Goal: Transaction & Acquisition: Purchase product/service

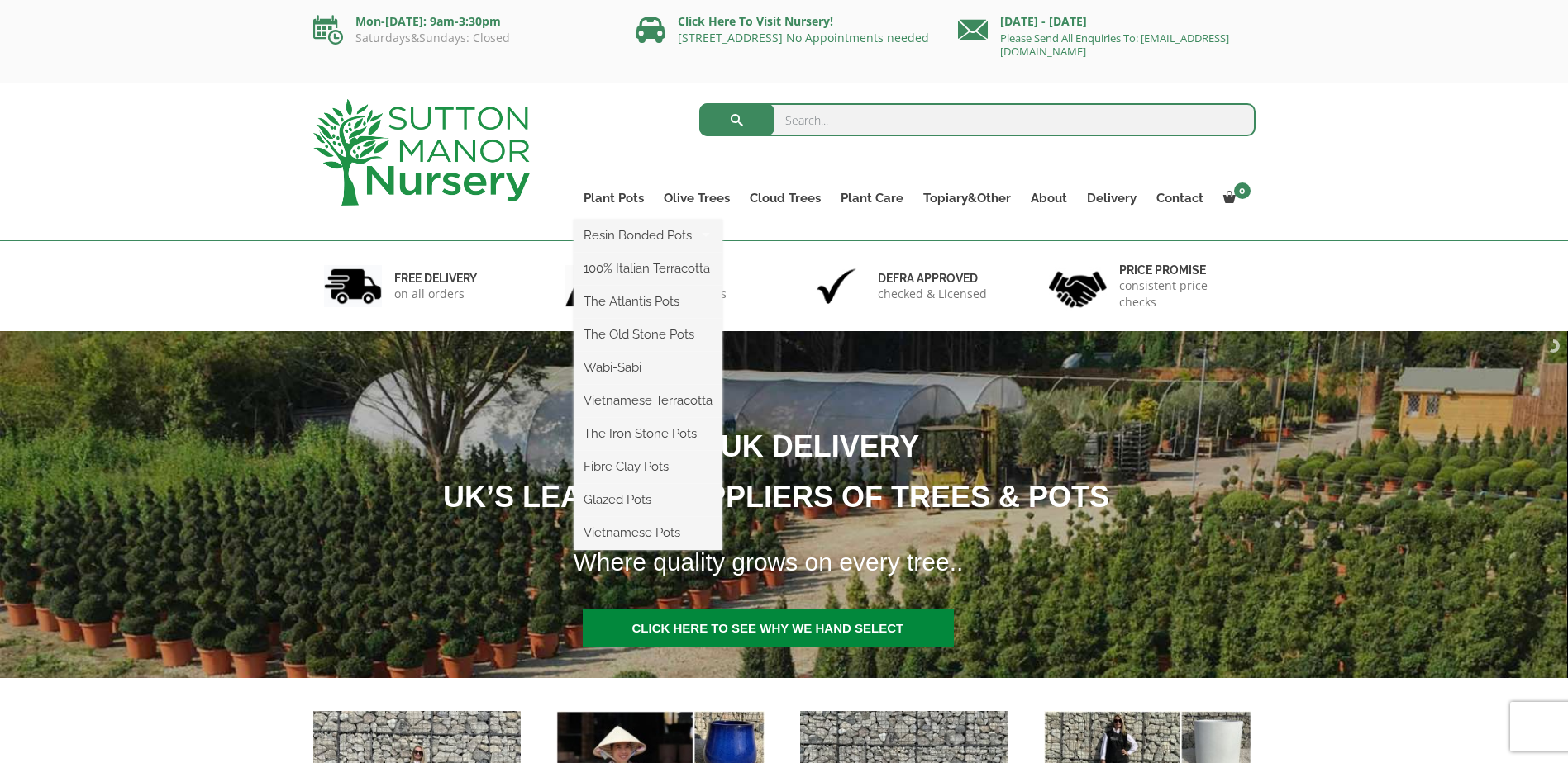
click at [605, 220] on ul "Resin Bonded Pots The Amalfi Pots The Milan Pots The Capri Pots The Brunello Po…" at bounding box center [648, 384] width 149 height 330
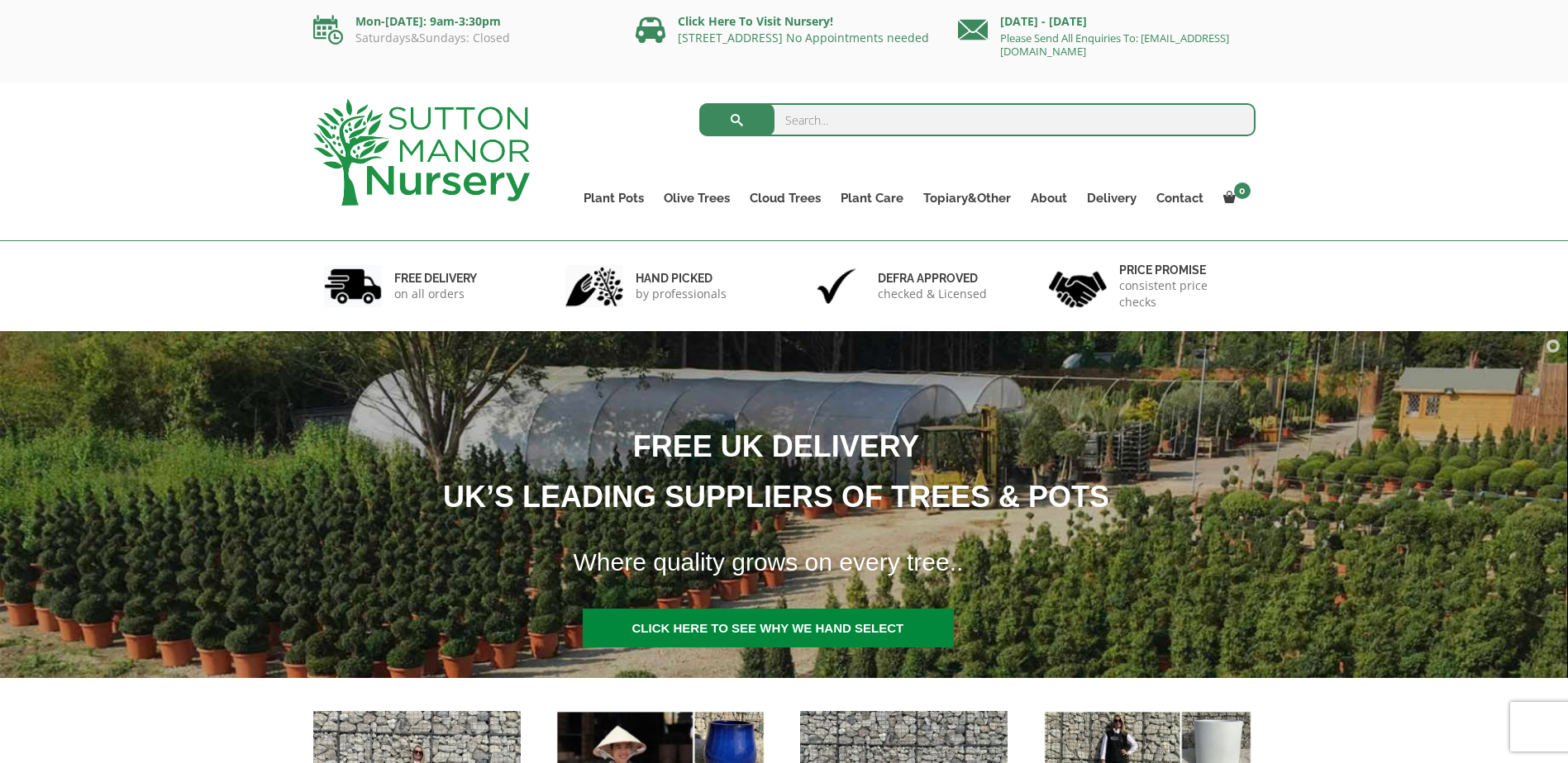
click at [822, 125] on input "search" at bounding box center [977, 120] width 556 height 34
type input "pompei pot"
click at [699, 104] on button "submit" at bounding box center [737, 120] width 75 height 34
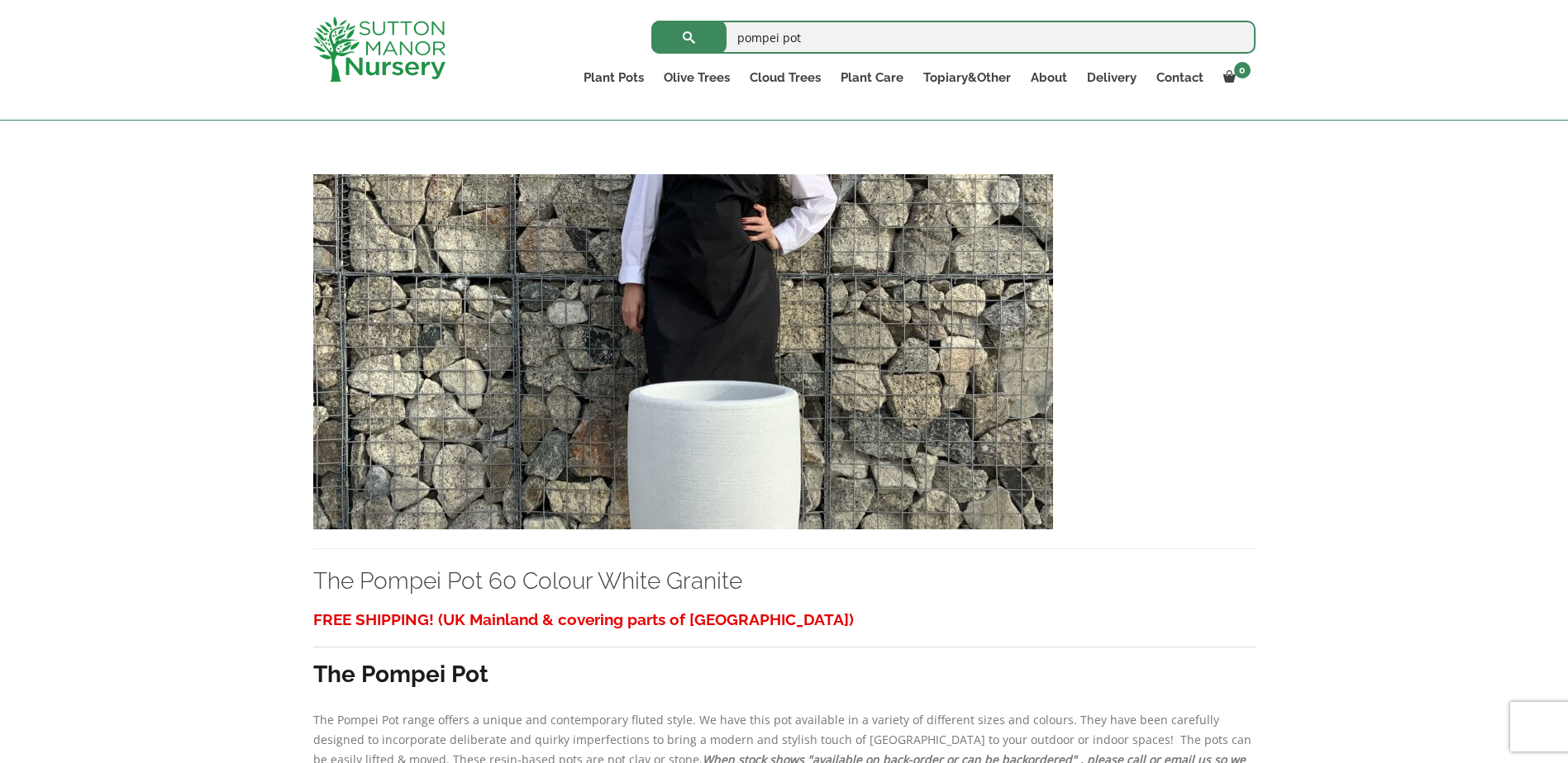
scroll to position [7270, 0]
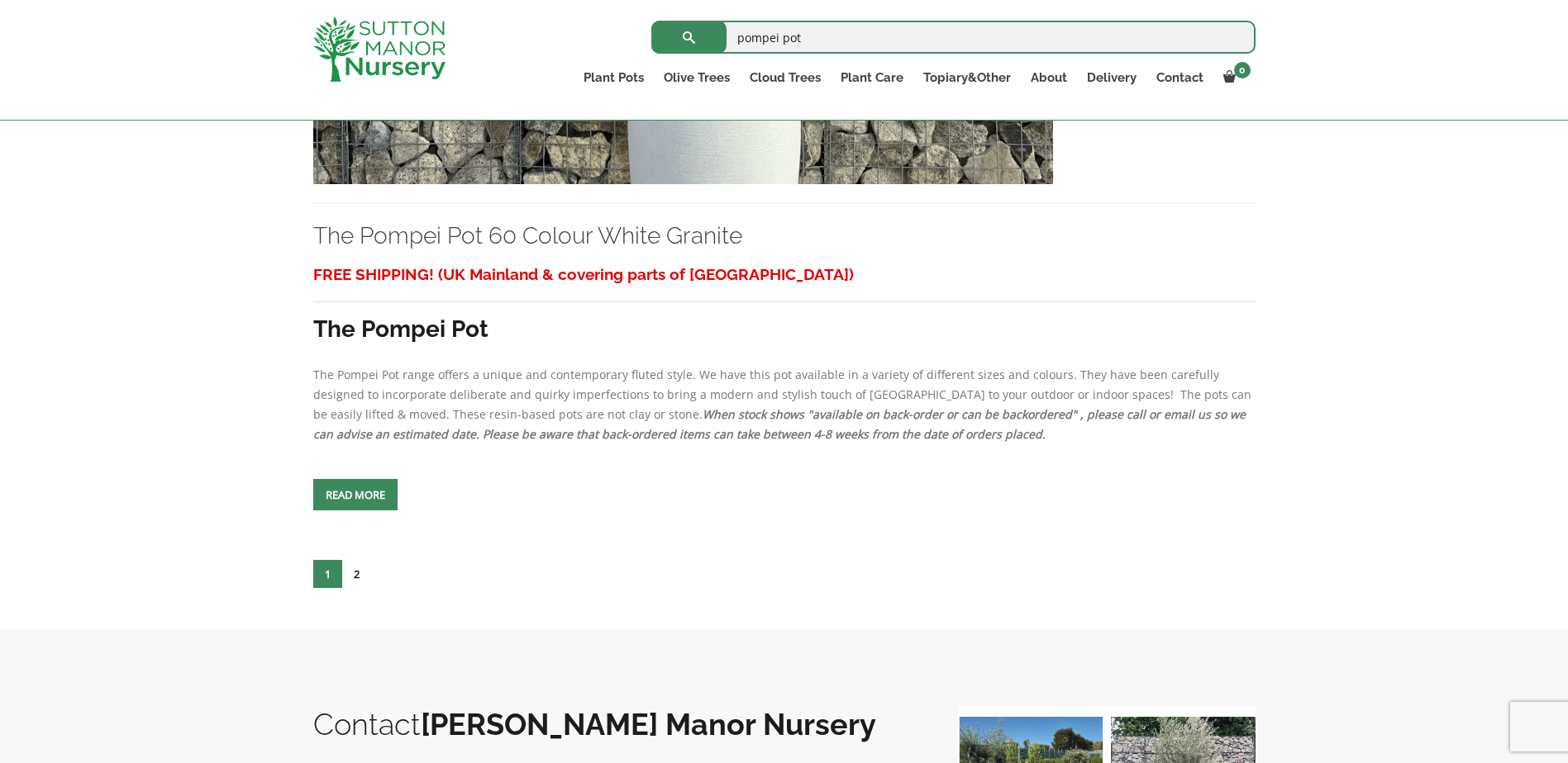
click at [363, 567] on link "2" at bounding box center [356, 574] width 29 height 28
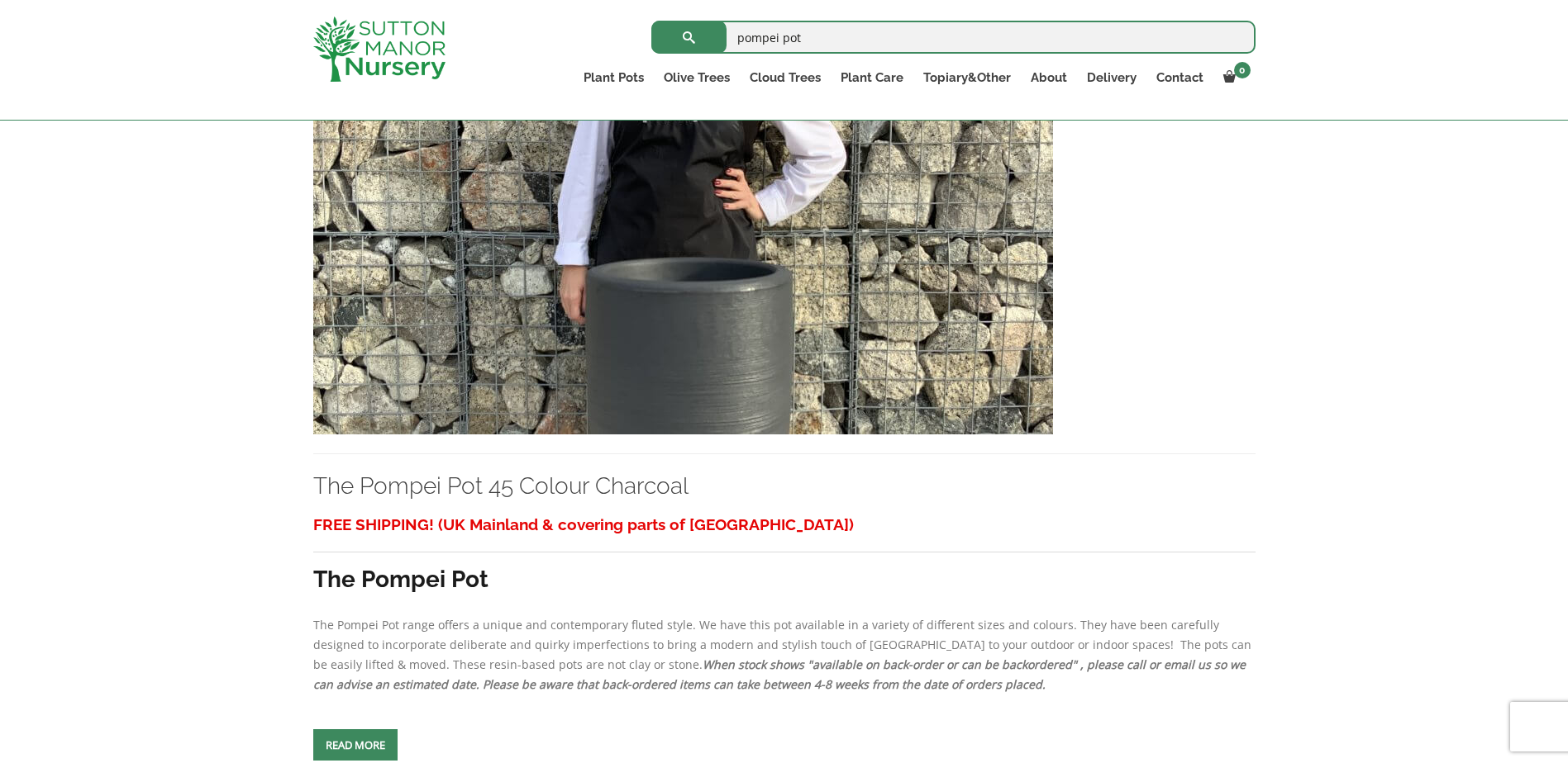
scroll to position [1900, 0]
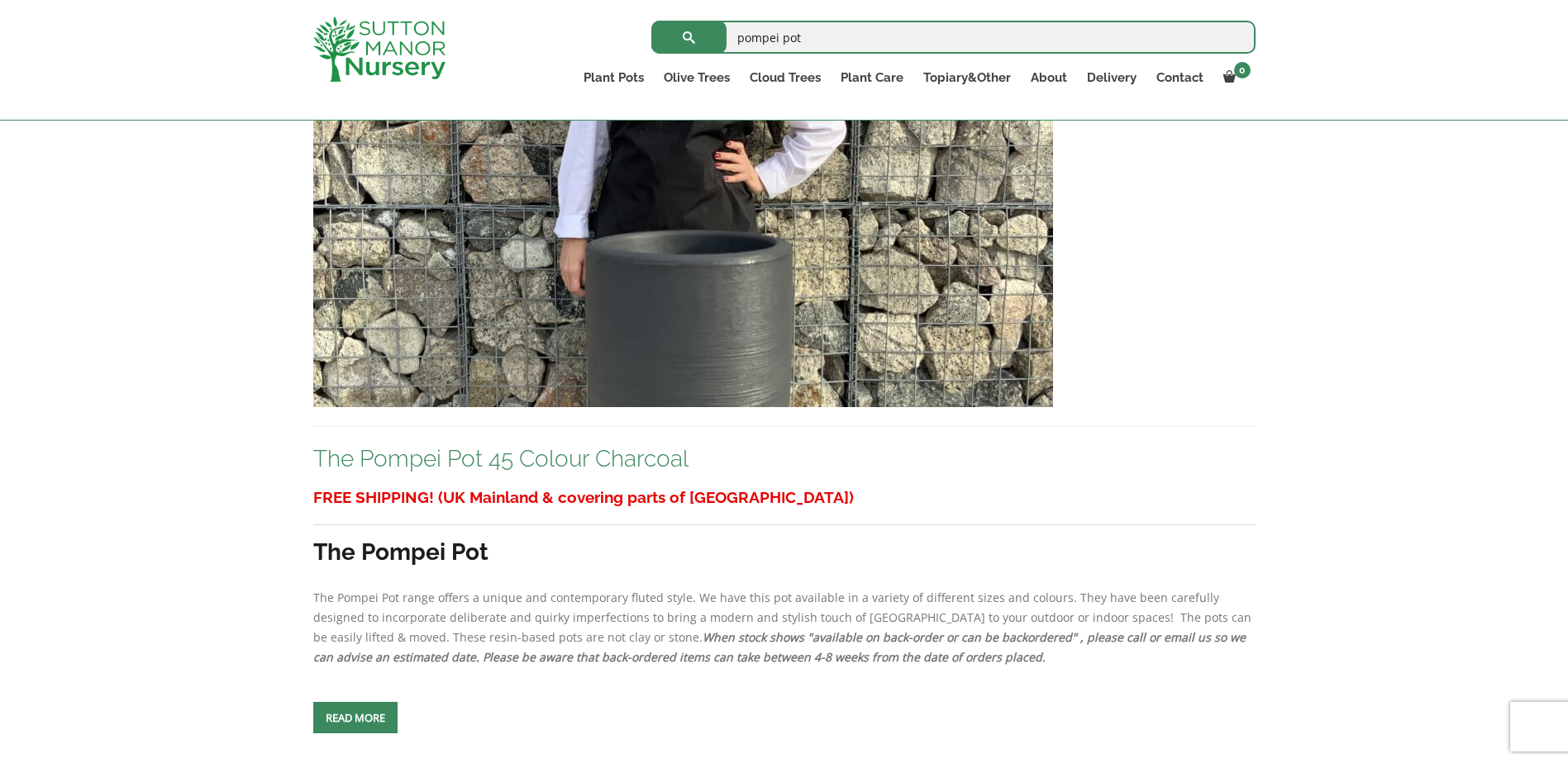
click at [454, 458] on link "The Pompei Pot 45 Colour Charcoal" at bounding box center [501, 459] width 375 height 28
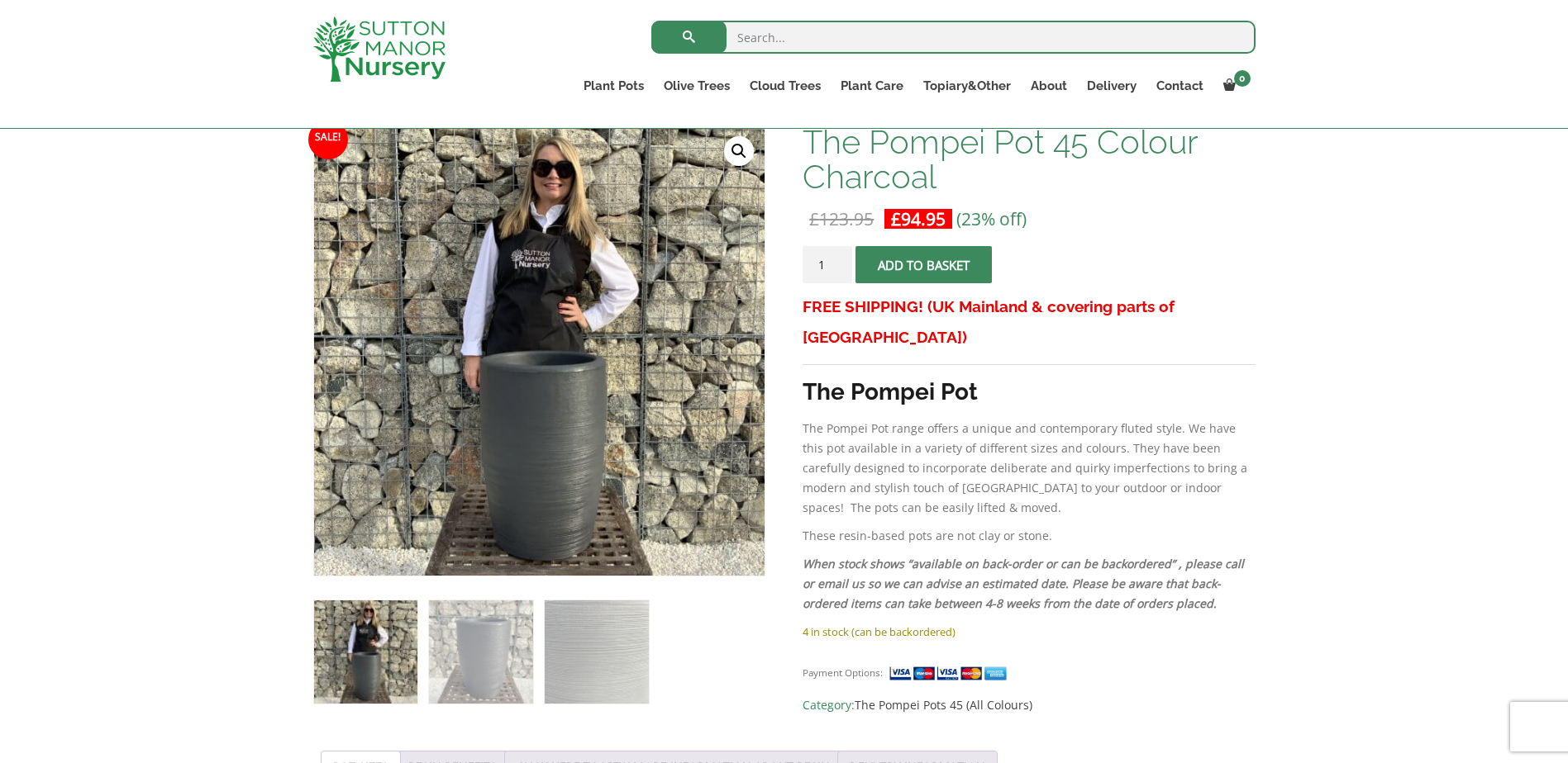
scroll to position [330, 0]
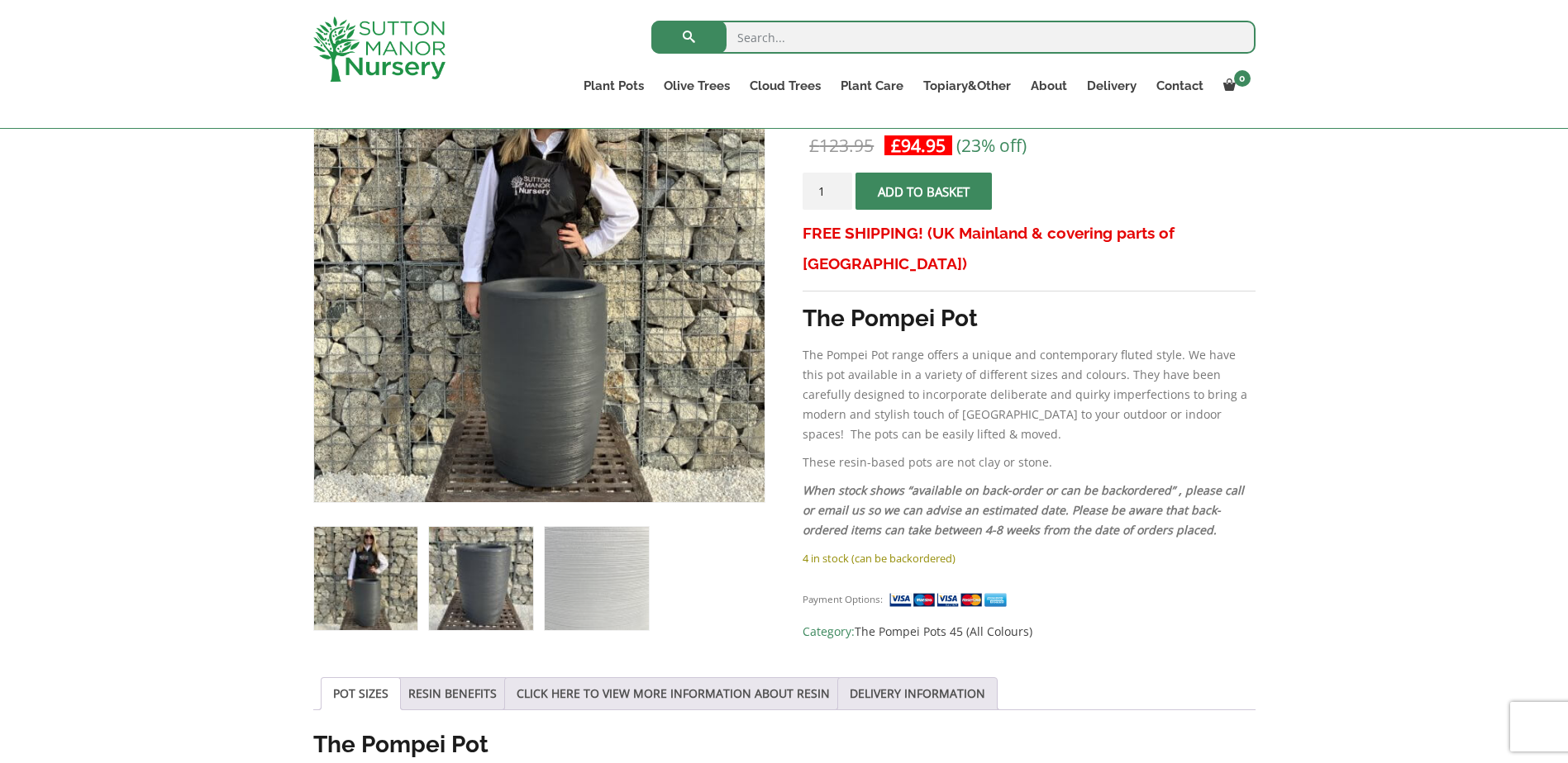
click at [466, 553] on img at bounding box center [480, 579] width 104 height 104
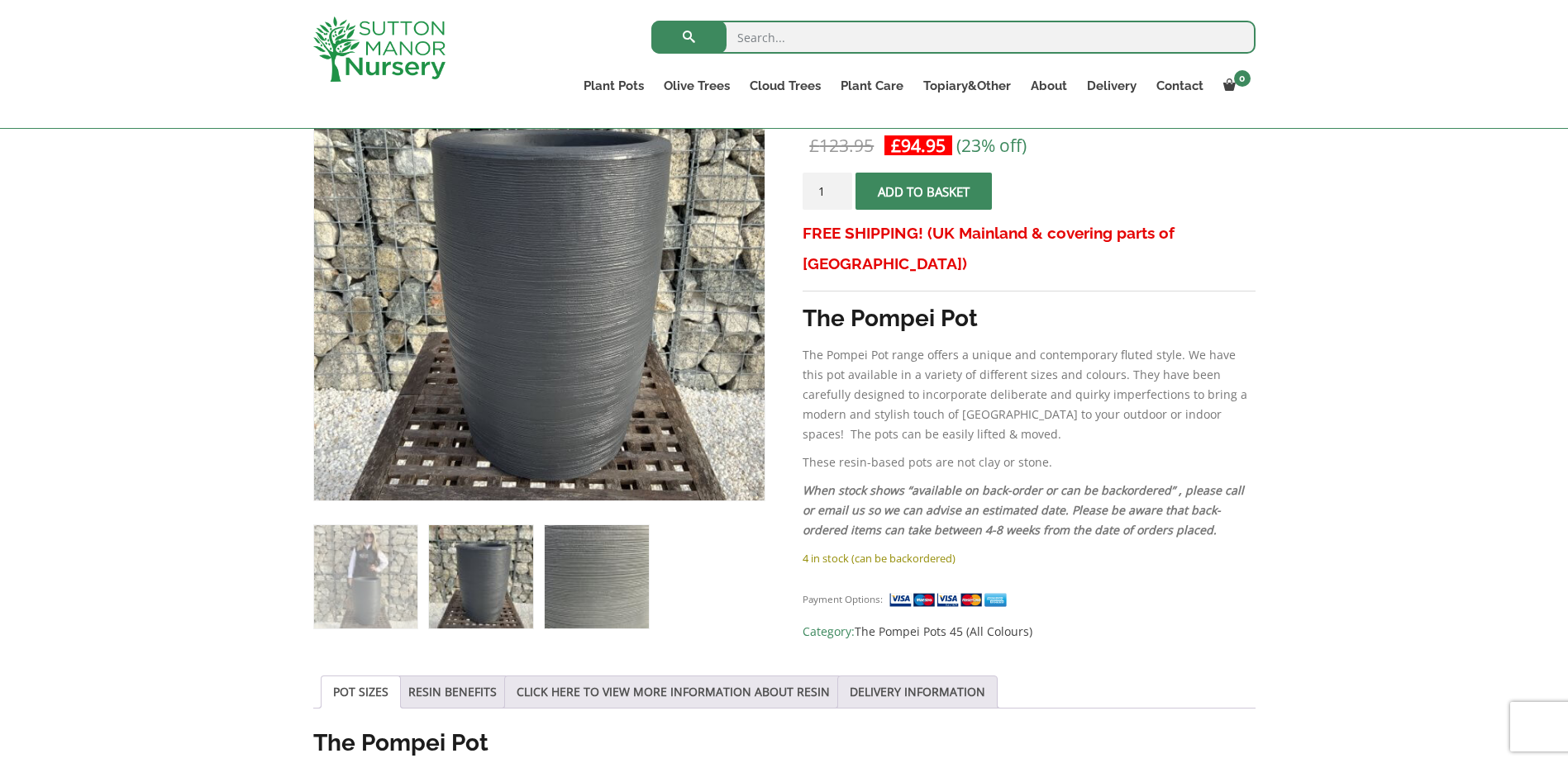
click at [604, 561] on img at bounding box center [596, 577] width 104 height 104
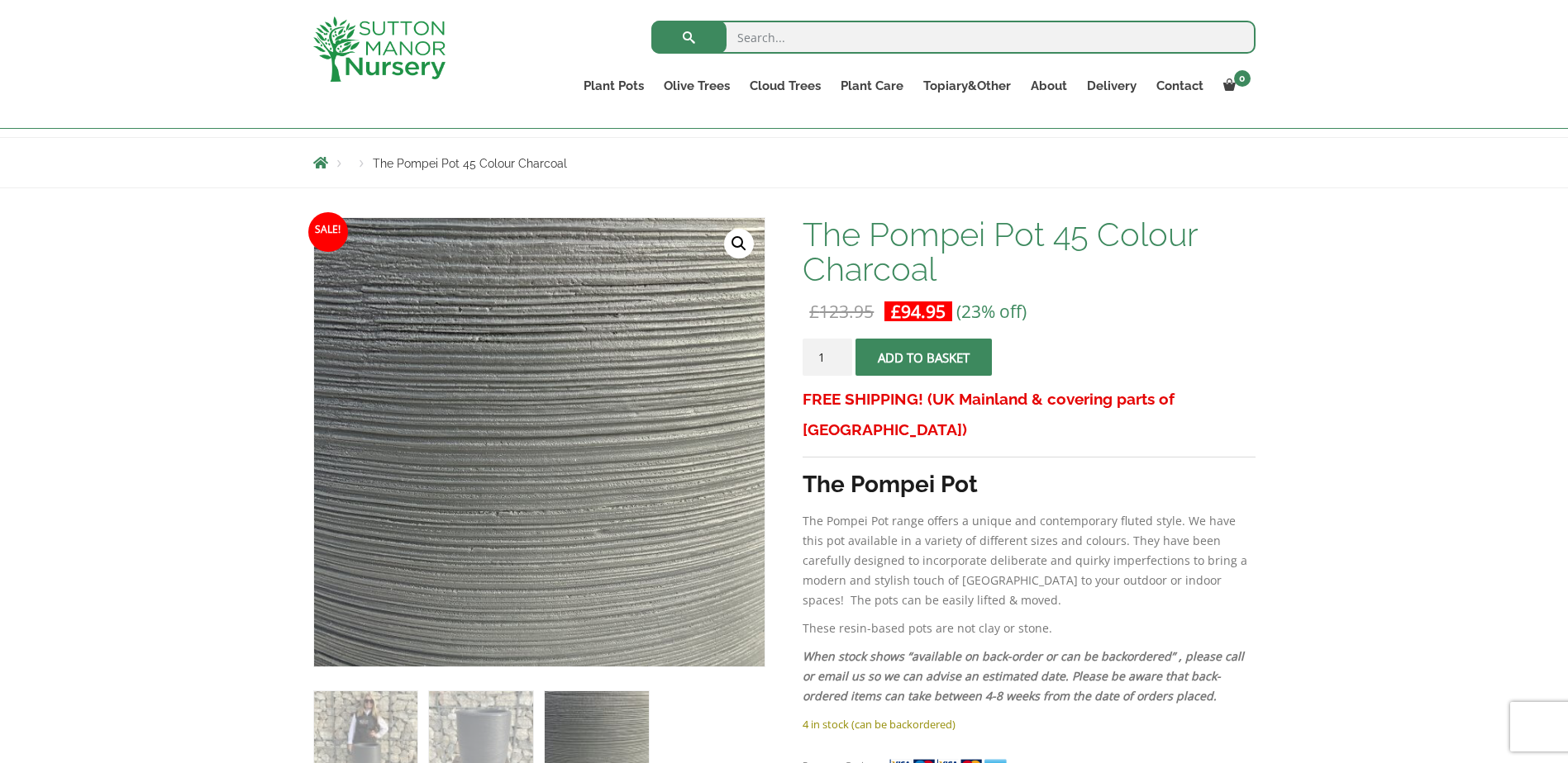
scroll to position [166, 0]
